Goal: Find specific page/section: Find specific page/section

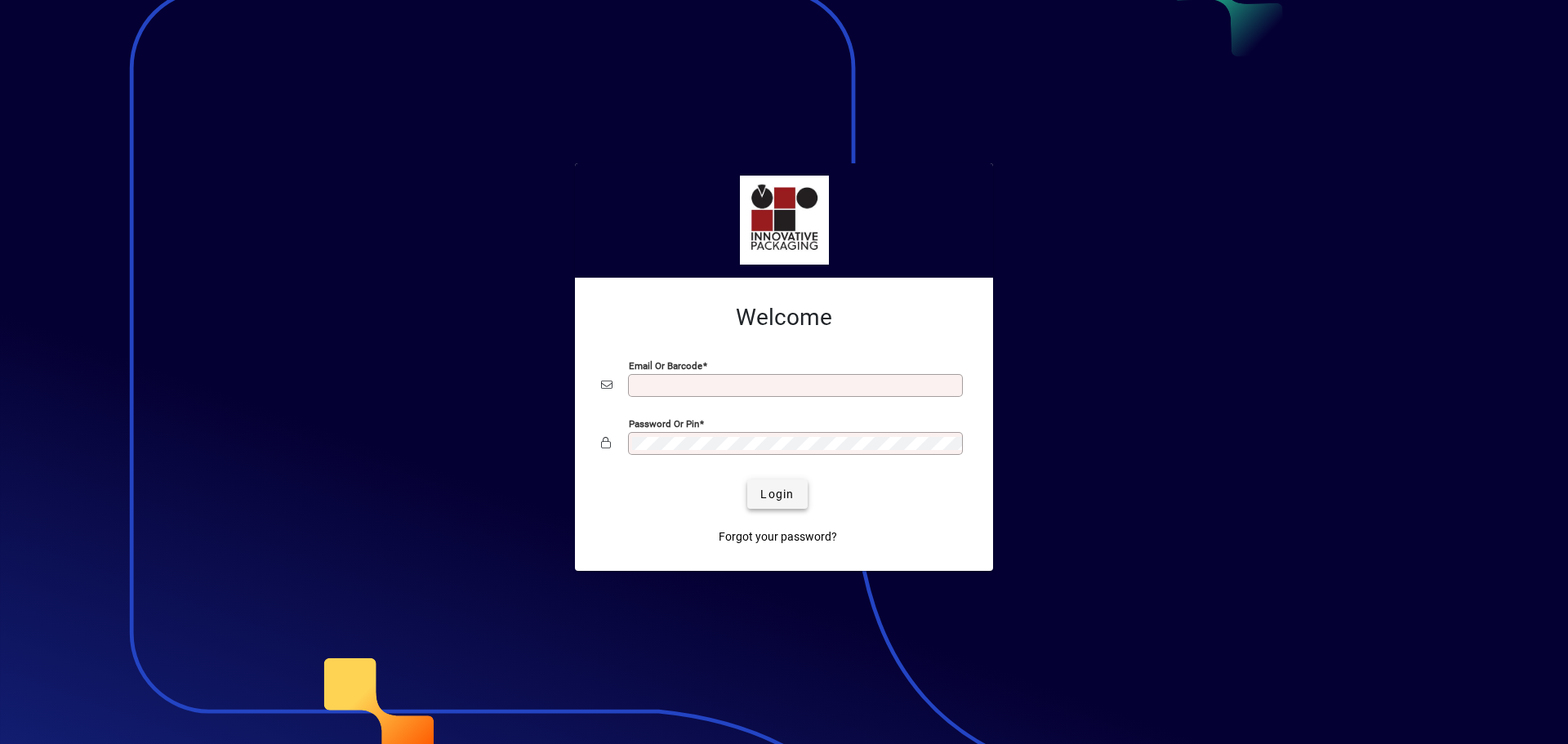
type input "**********"
click at [774, 493] on span "Login" at bounding box center [777, 494] width 34 height 17
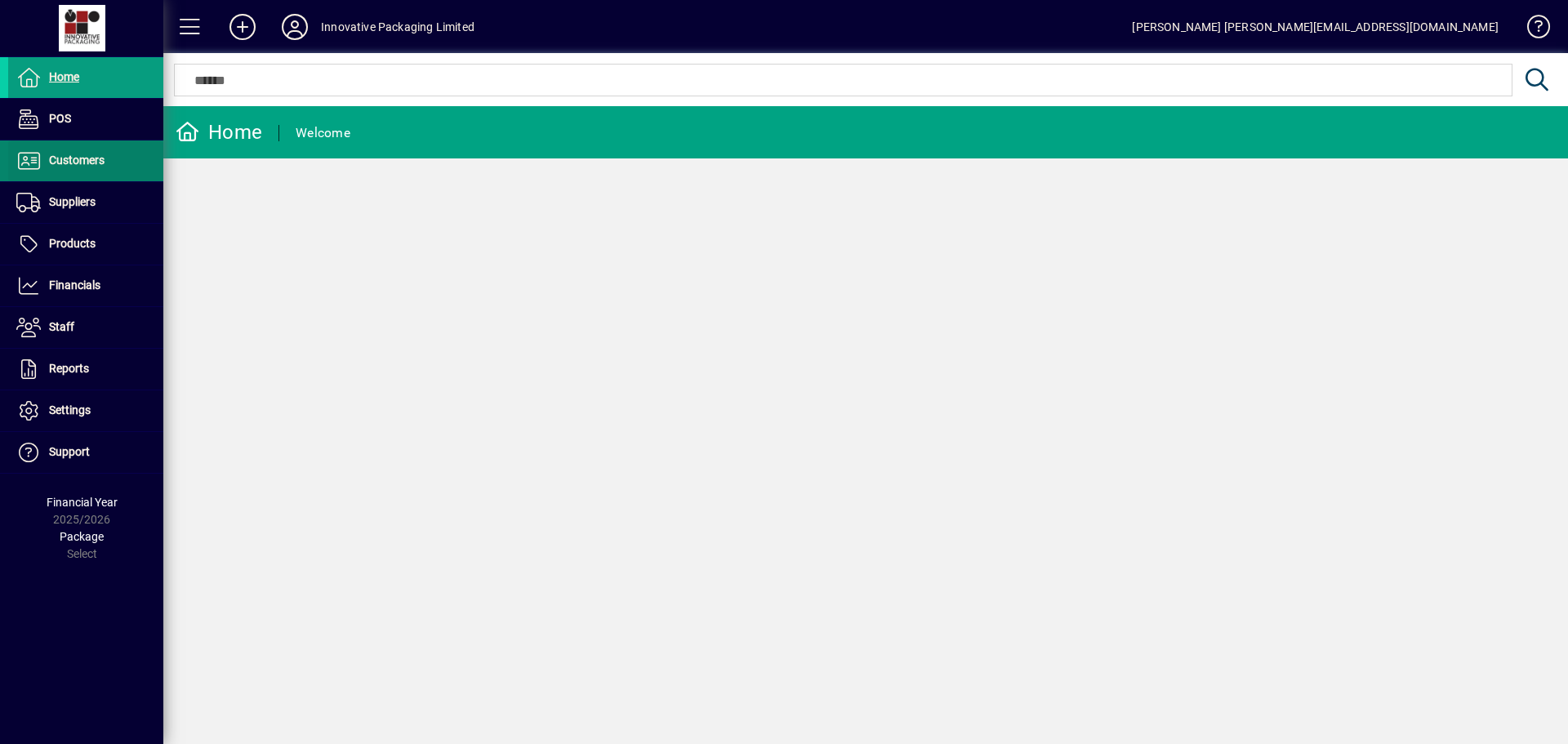
click at [71, 163] on span "Customers" at bounding box center [77, 160] width 56 height 13
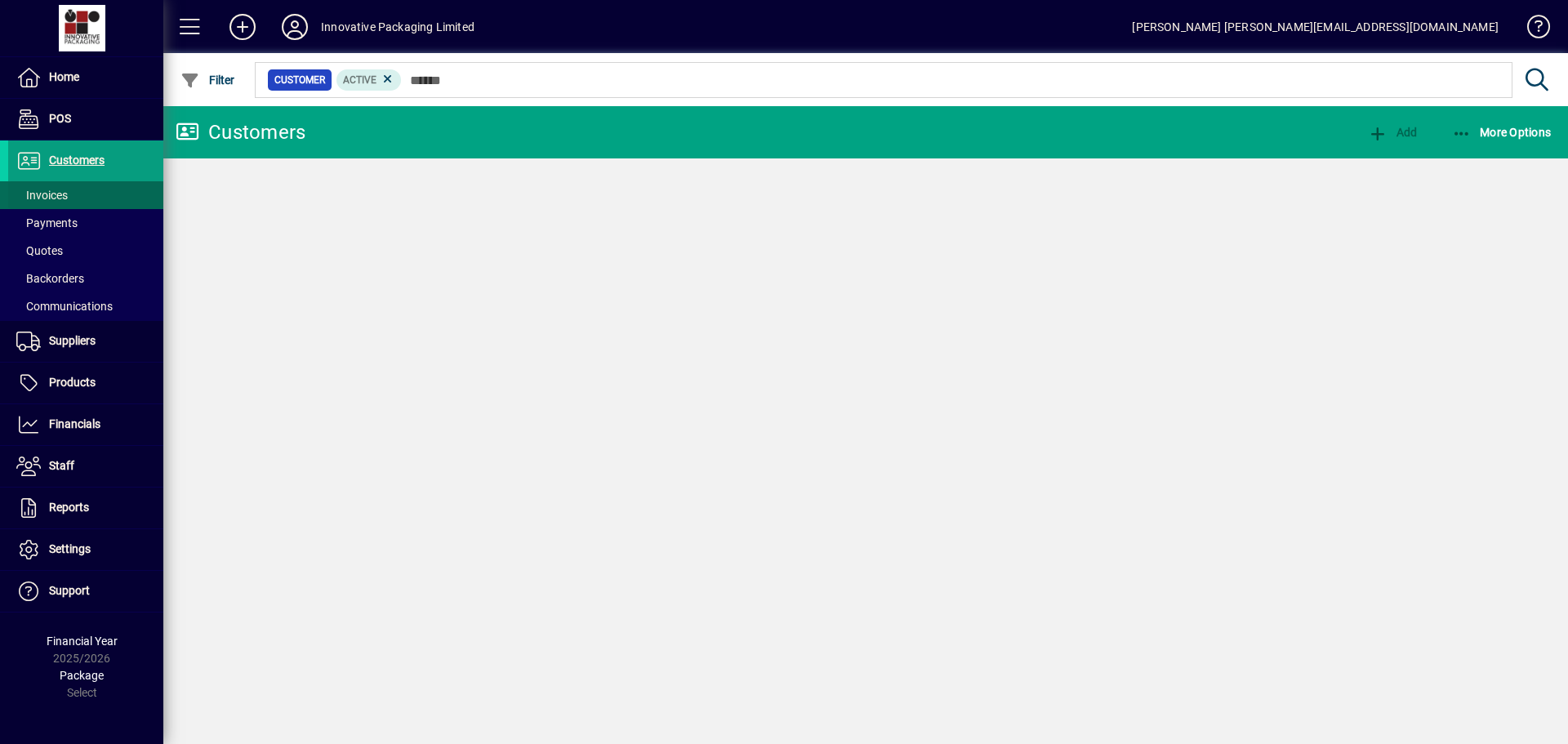
click at [57, 192] on span "Invoices" at bounding box center [42, 195] width 52 height 13
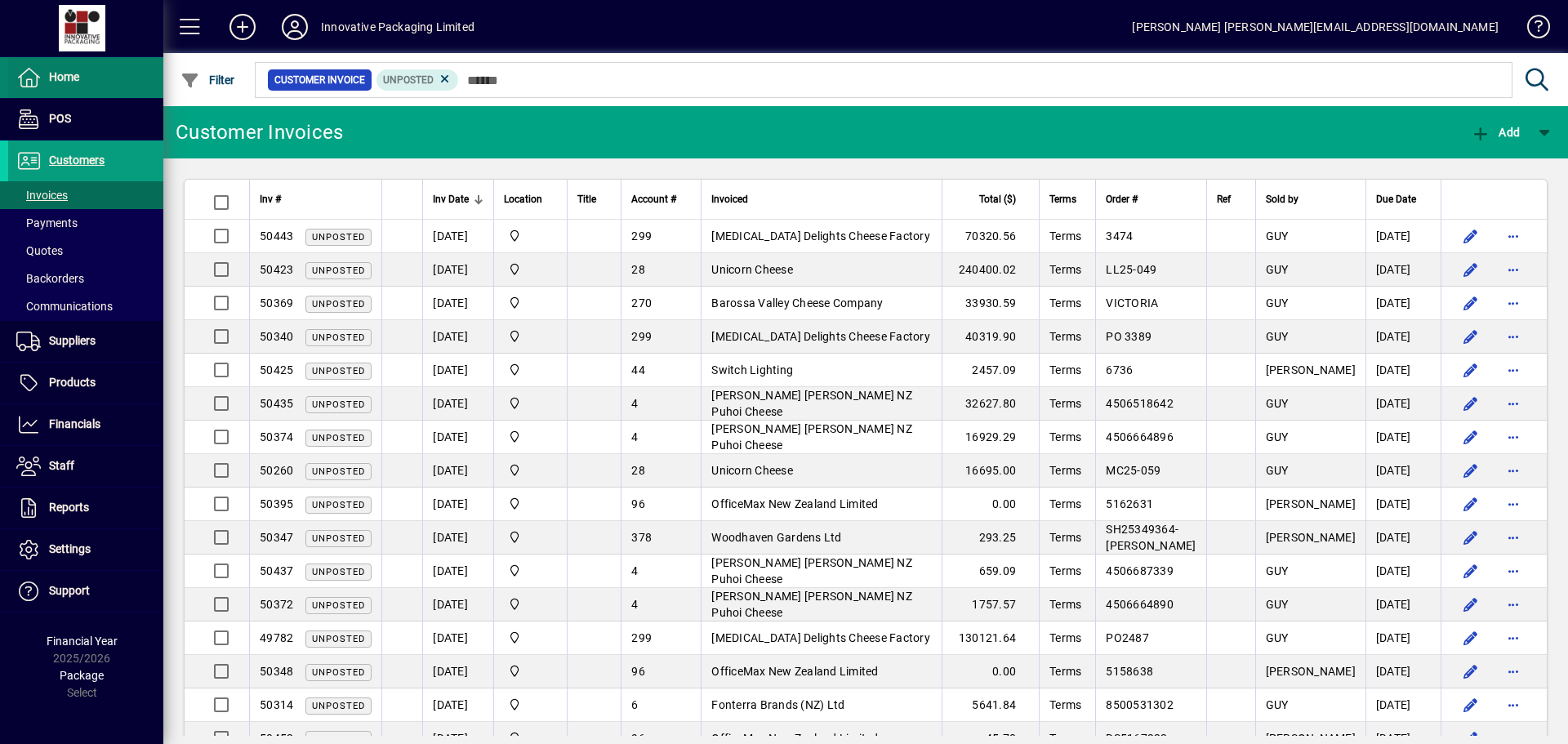
click at [61, 80] on span "Home" at bounding box center [64, 76] width 30 height 13
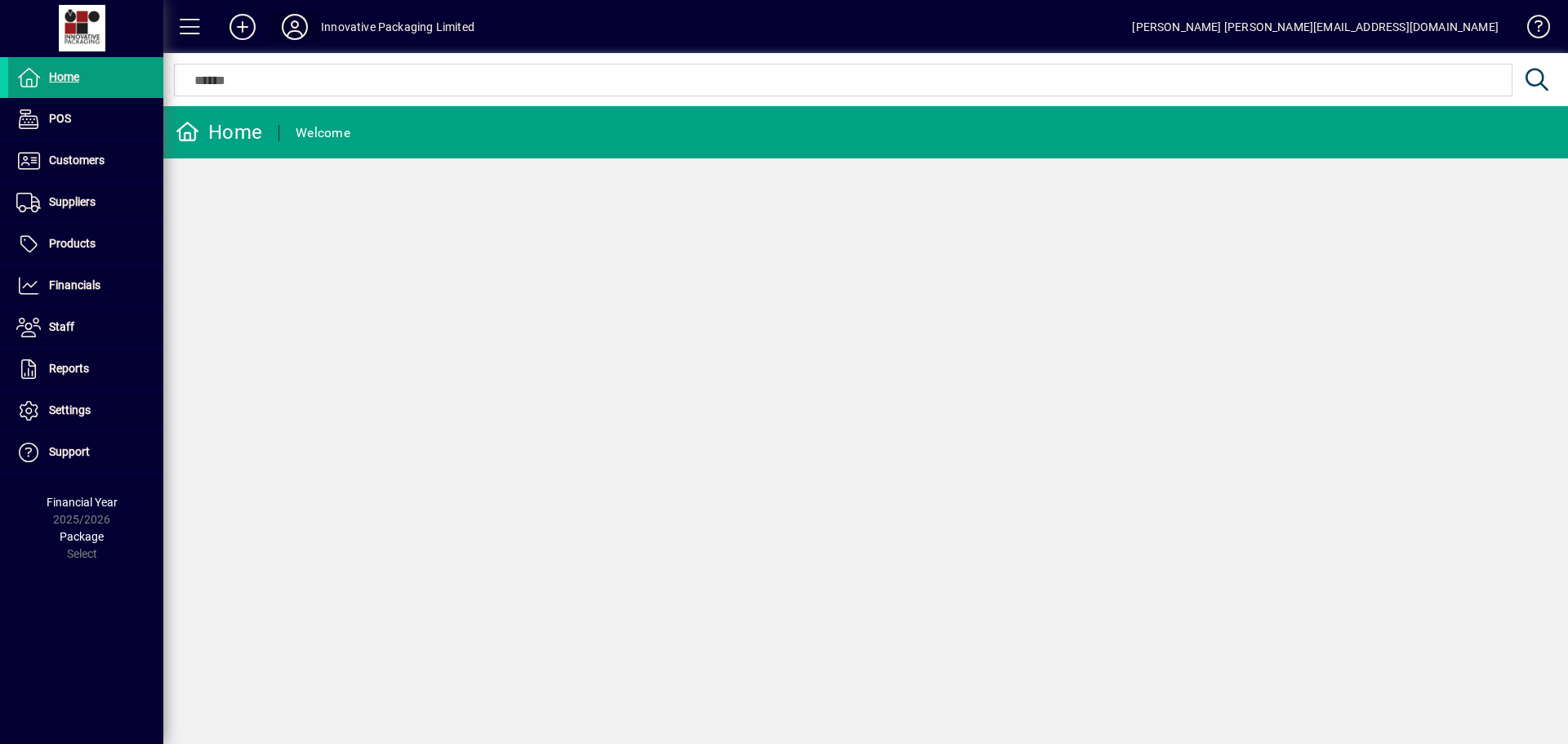
click at [300, 22] on icon at bounding box center [294, 27] width 33 height 26
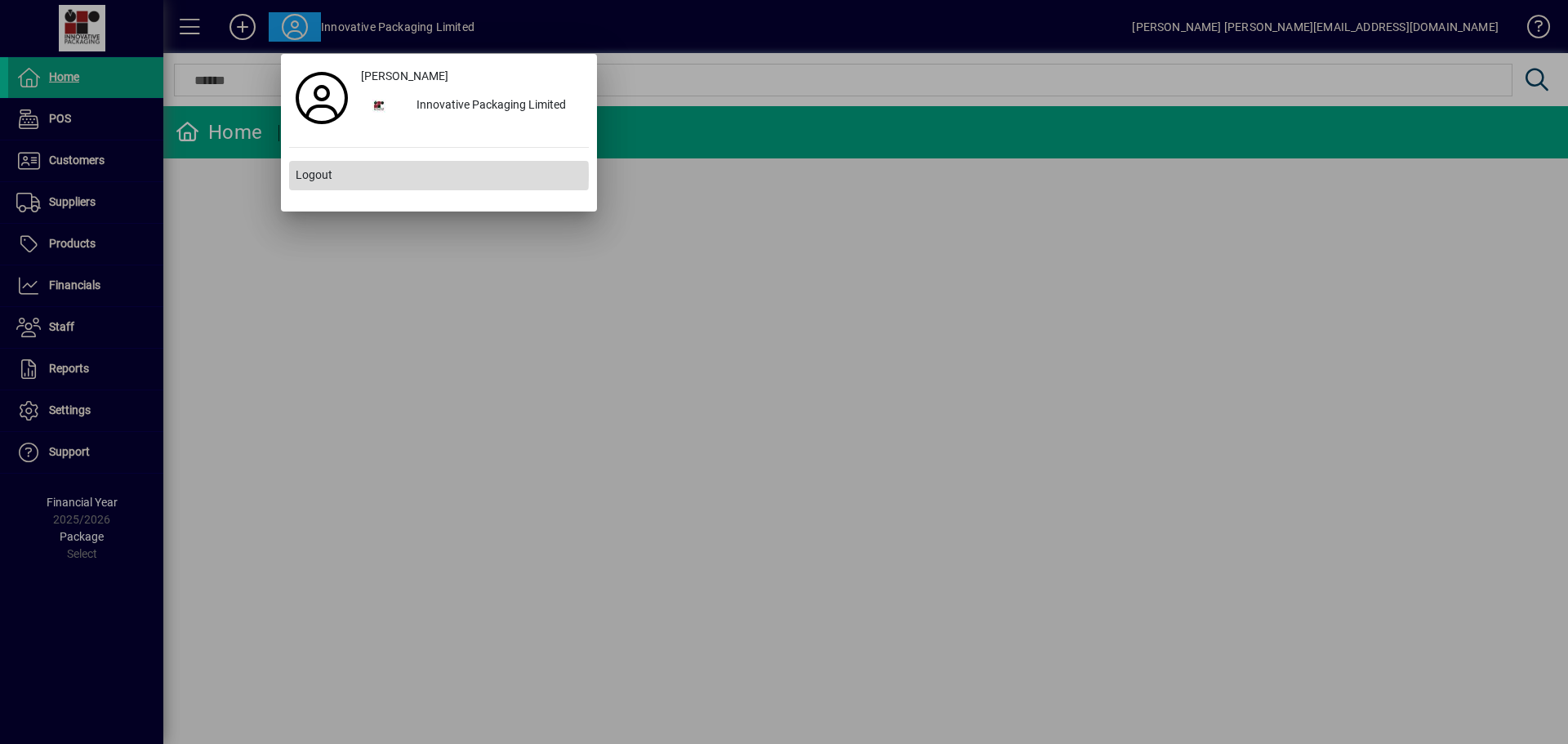
click at [328, 175] on span "Logout" at bounding box center [314, 175] width 37 height 17
